Goal: Communication & Community: Answer question/provide support

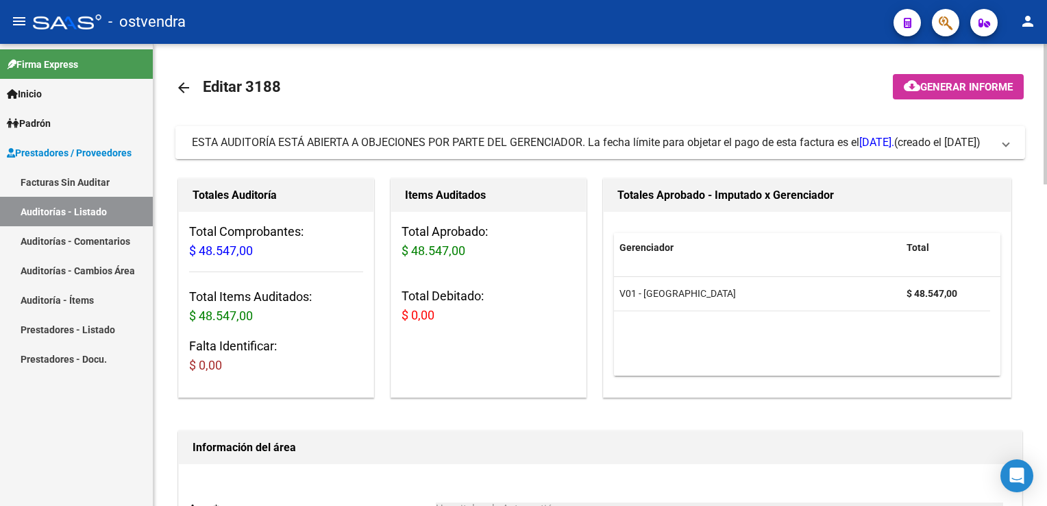
click at [1015, 139] on mat-expansion-panel-header "ESTA AUDITORÍA ESTÁ ABIERTA A OBJECIONES POR PARTE DEL GERENCIADOR. La fecha lí…" at bounding box center [600, 142] width 850 height 33
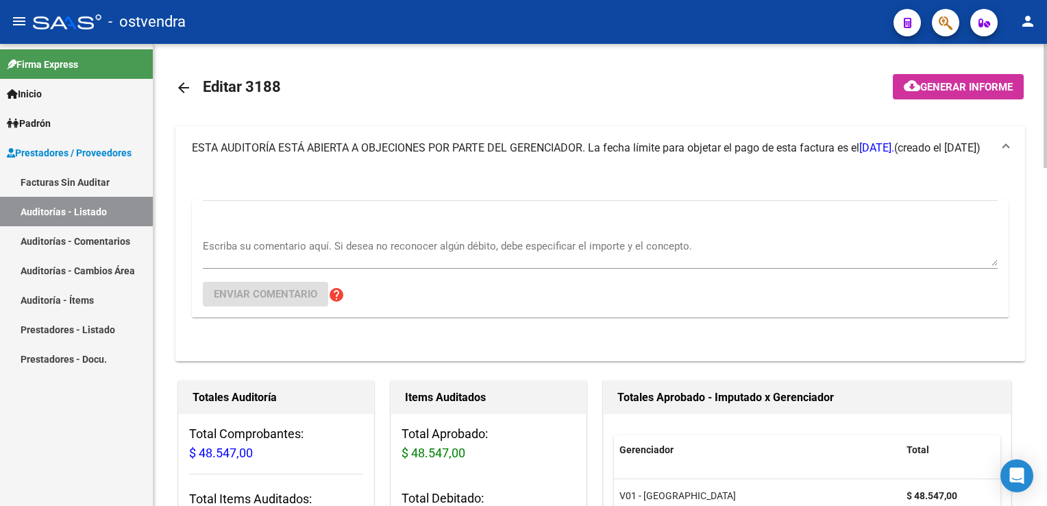
click at [265, 245] on textarea "Escriba su comentario aquí. Si desea no reconocer algún débito, debe especifica…" at bounding box center [600, 252] width 795 height 27
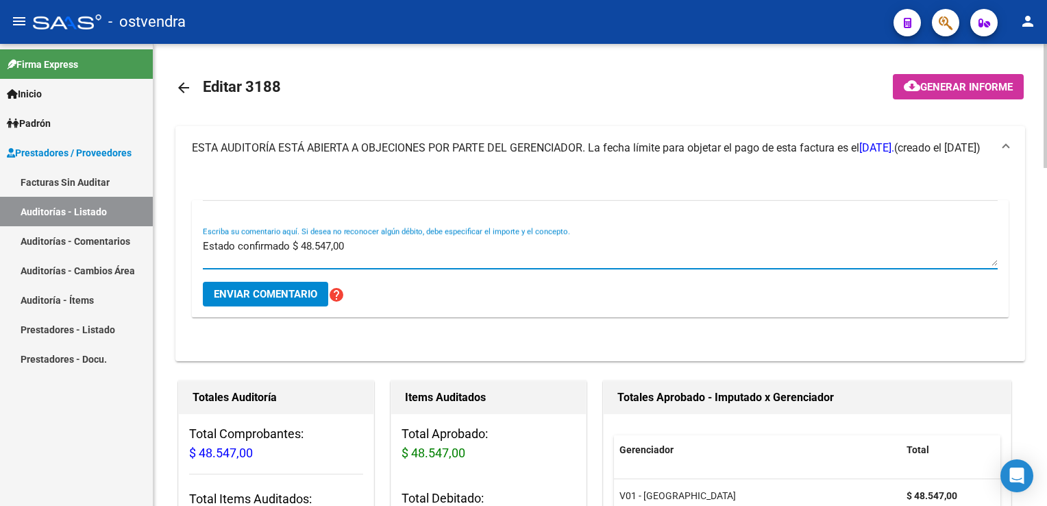
type textarea "Estado confirmado $ 48.547,00"
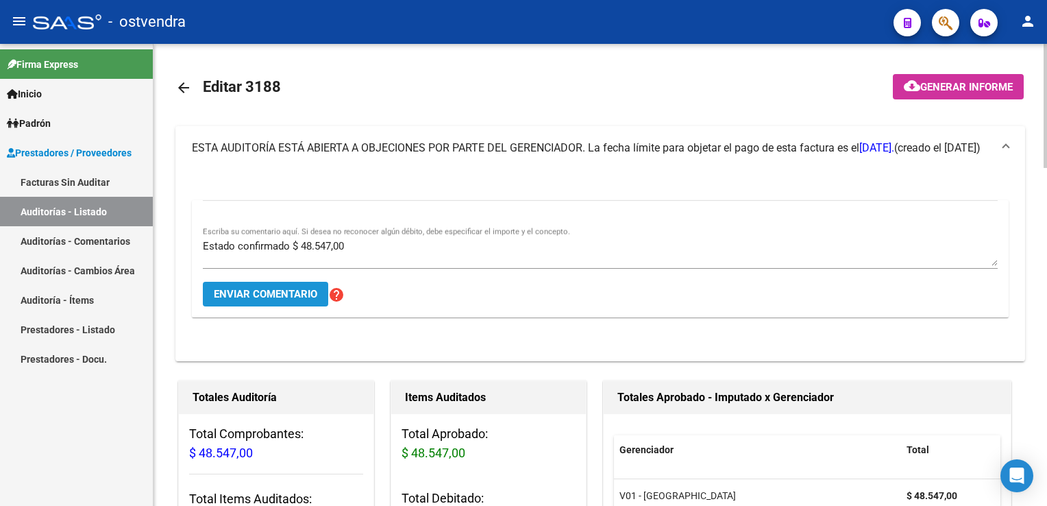
click at [257, 288] on span "Enviar comentario" at bounding box center [266, 294] width 104 height 12
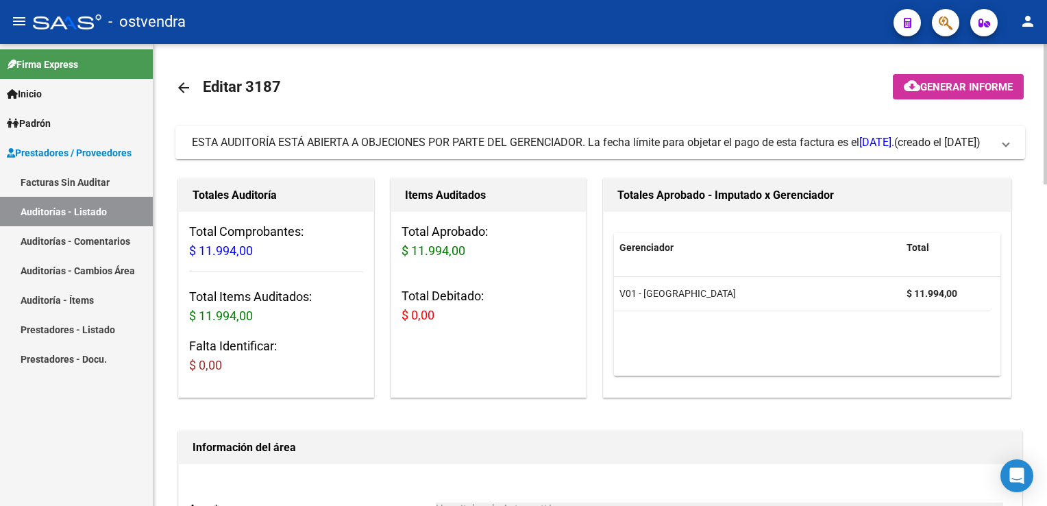
click at [1006, 144] on span at bounding box center [1006, 142] width 5 height 15
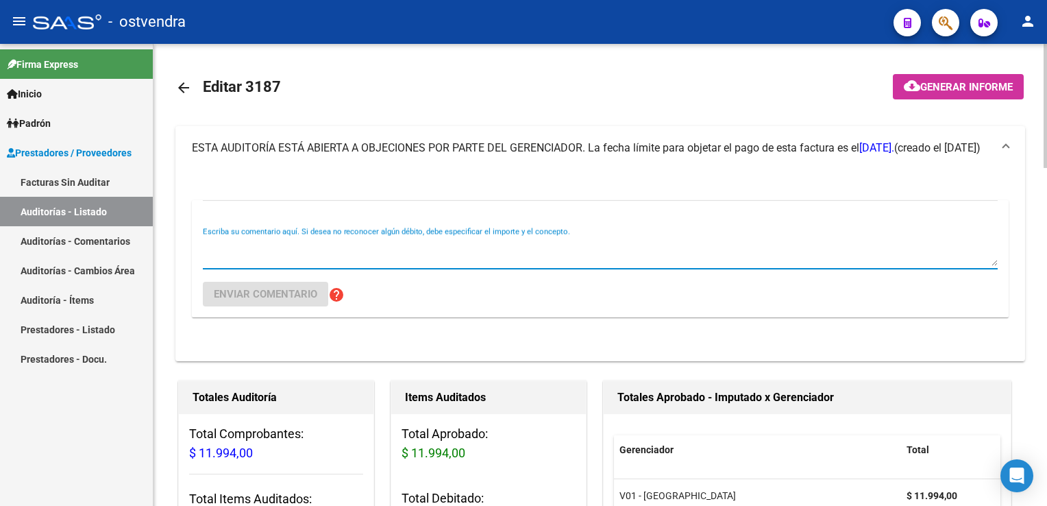
click at [364, 243] on textarea "Escriba su comentario aquí. Si desea no reconocer algún débito, debe especifica…" at bounding box center [600, 252] width 795 height 27
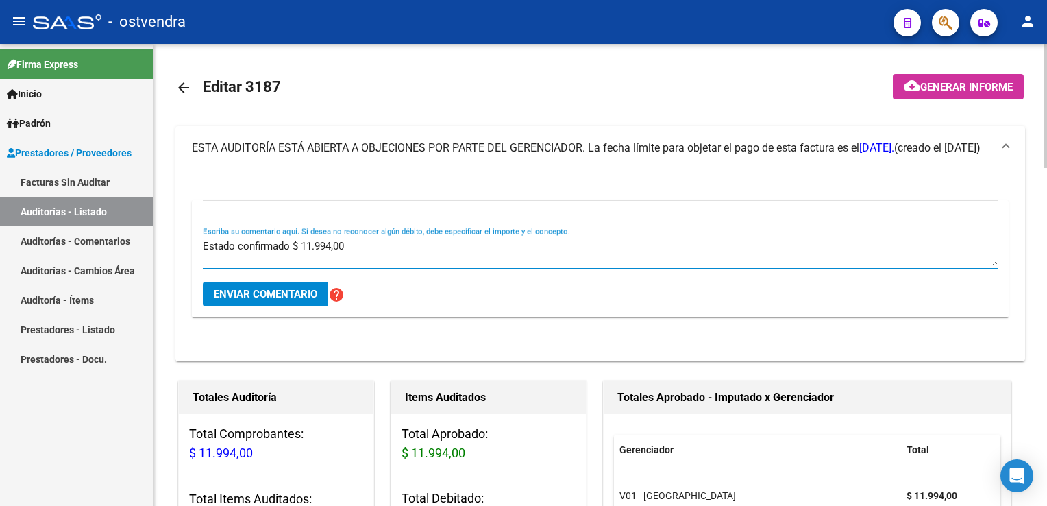
type textarea "Estado confirmado $ 11.994,00"
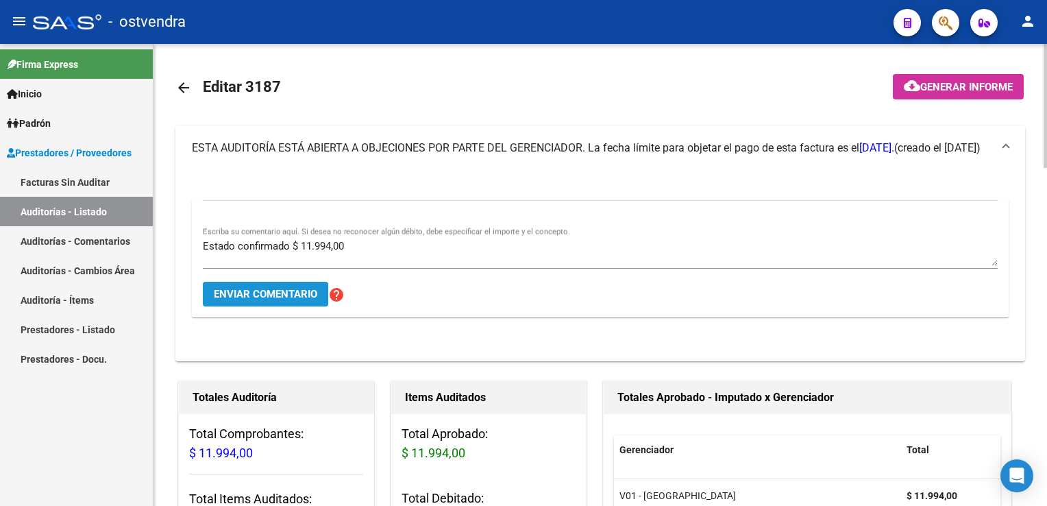
click at [269, 295] on span "Enviar comentario" at bounding box center [266, 294] width 104 height 12
